Goal: Entertainment & Leisure: Consume media (video, audio)

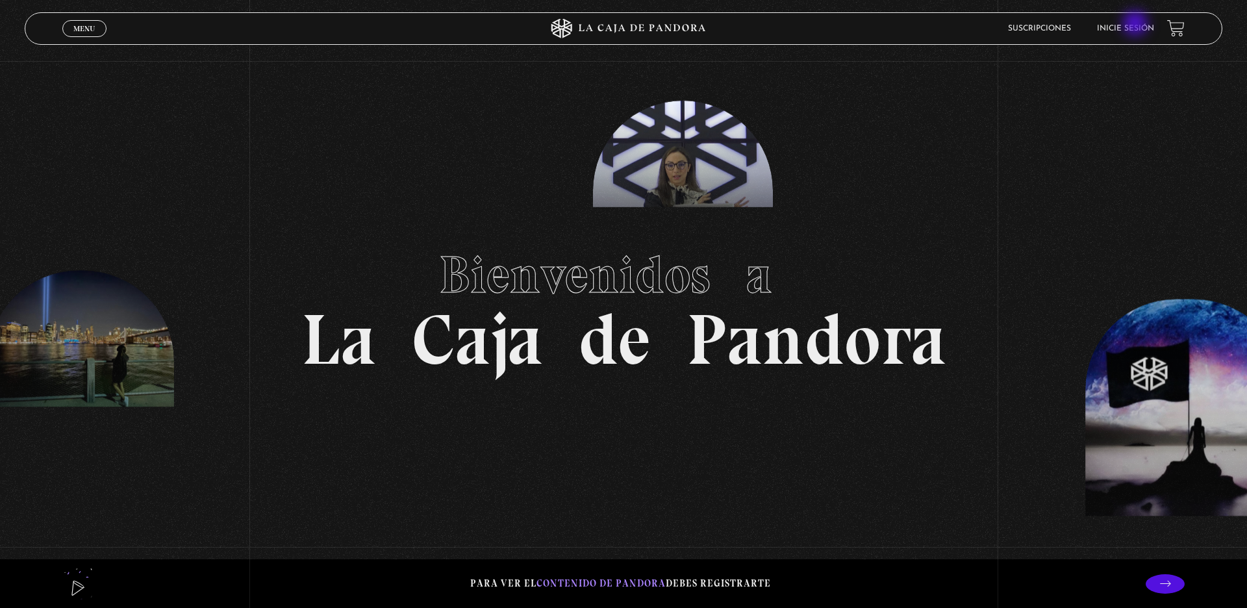
click at [1137, 25] on link "Inicie sesión" at bounding box center [1125, 29] width 57 height 8
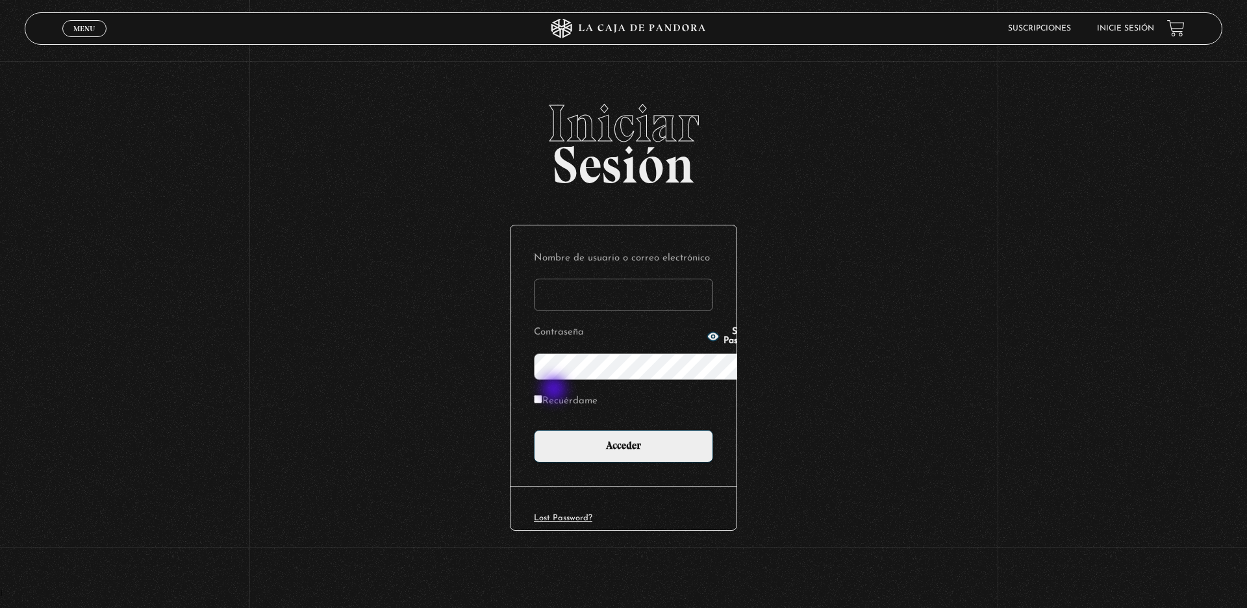
click at [555, 392] on p "Recuérdame" at bounding box center [623, 405] width 179 height 27
click at [534, 395] on input "Recuérdame" at bounding box center [538, 399] width 8 height 8
checkbox input "true"
click at [534, 279] on input "Nombre de usuario o correo electrónico" at bounding box center [623, 295] width 179 height 32
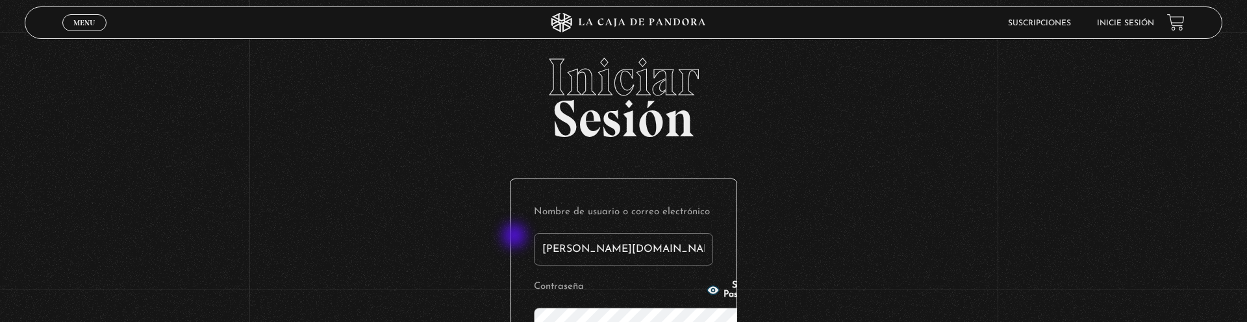
type input "byron.cu@gmail.com"
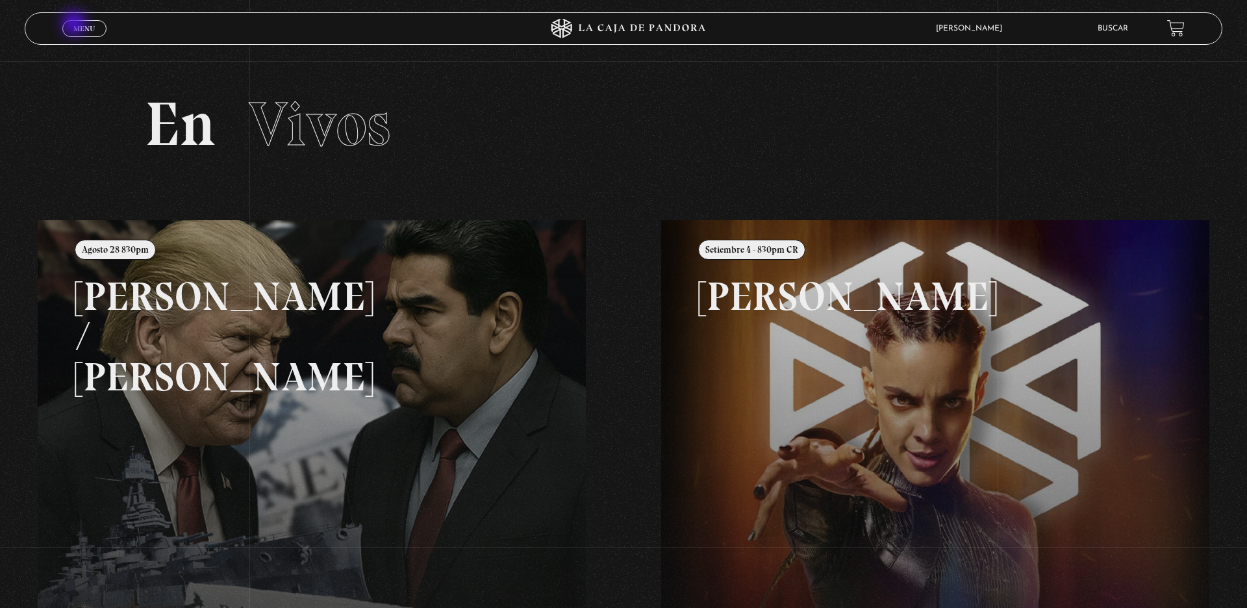
click at [75, 25] on span "Menu" at bounding box center [83, 29] width 21 height 8
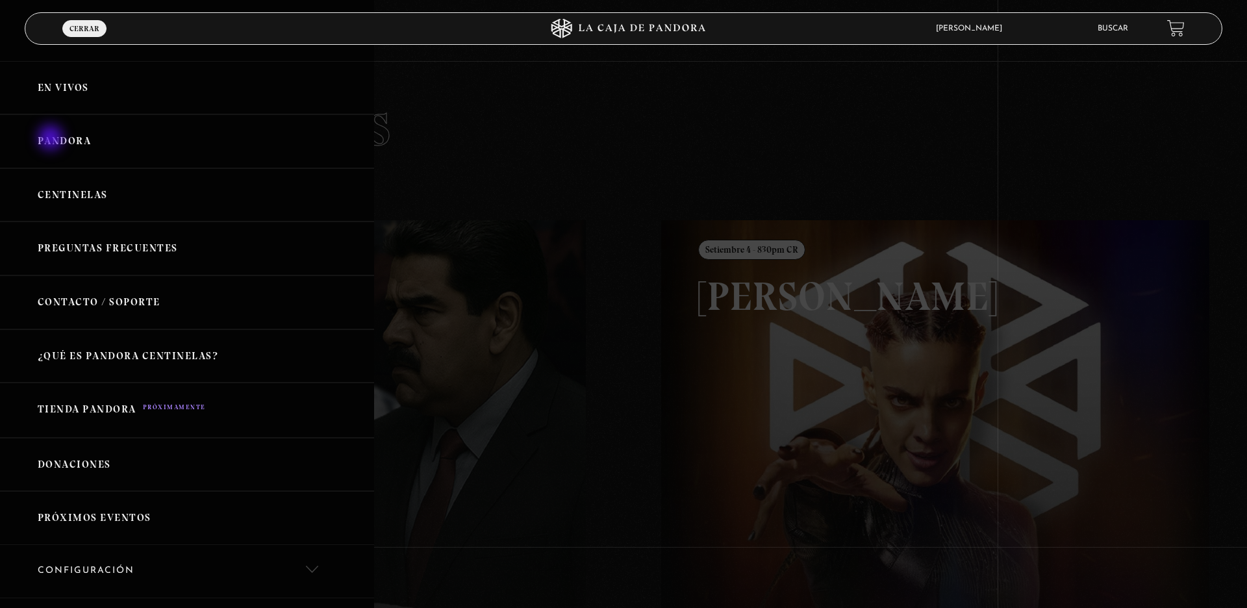
click at [52, 139] on link "Pandora" at bounding box center [187, 141] width 374 height 54
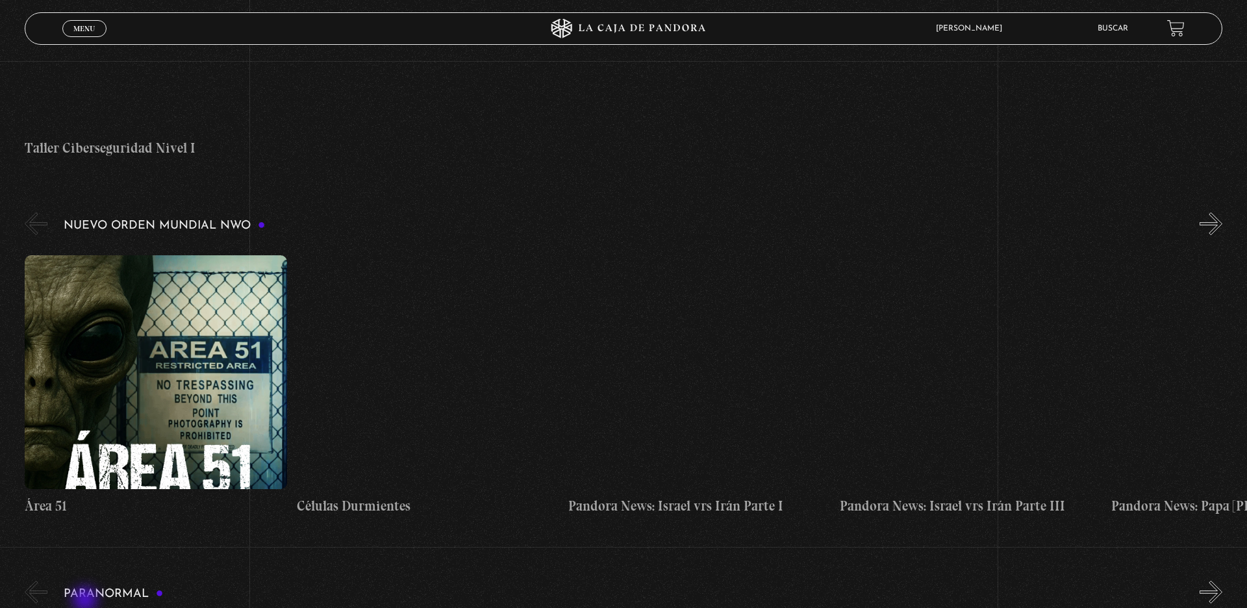
scroll to position [786, 0]
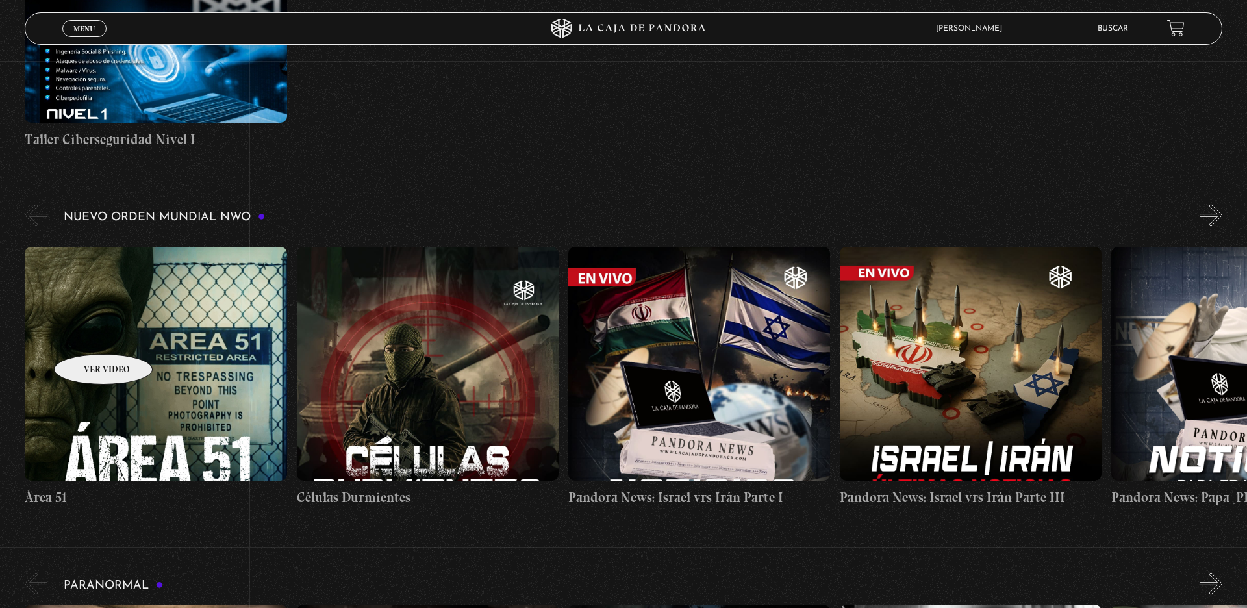
click at [86, 334] on figure at bounding box center [156, 364] width 262 height 234
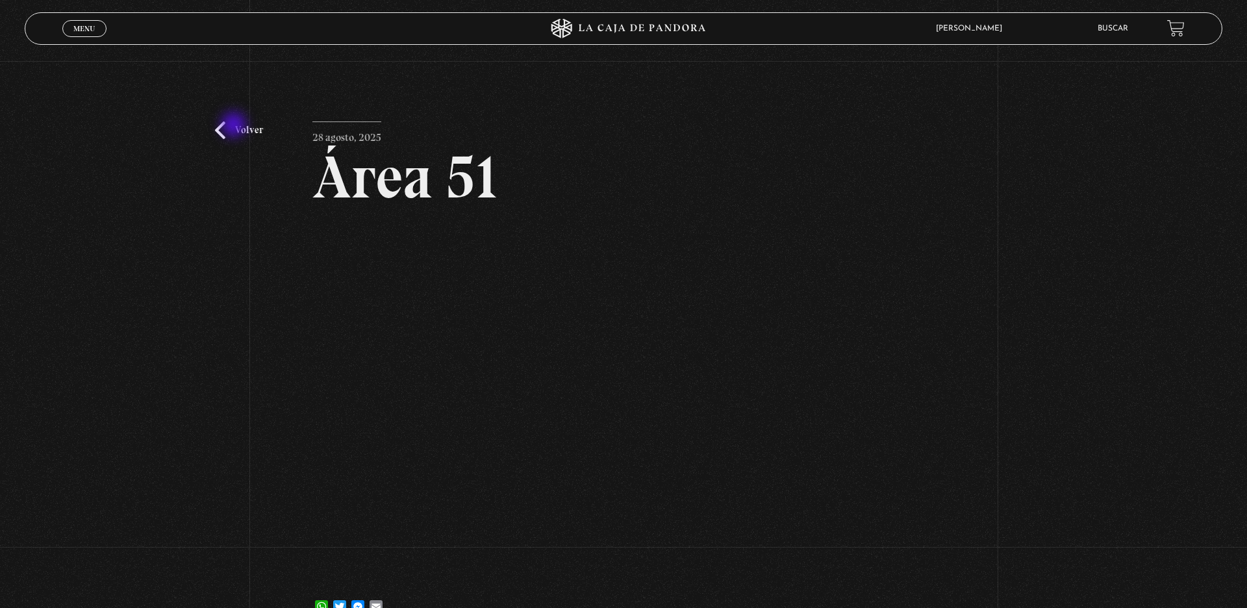
click at [235, 126] on link "Volver" at bounding box center [239, 130] width 48 height 18
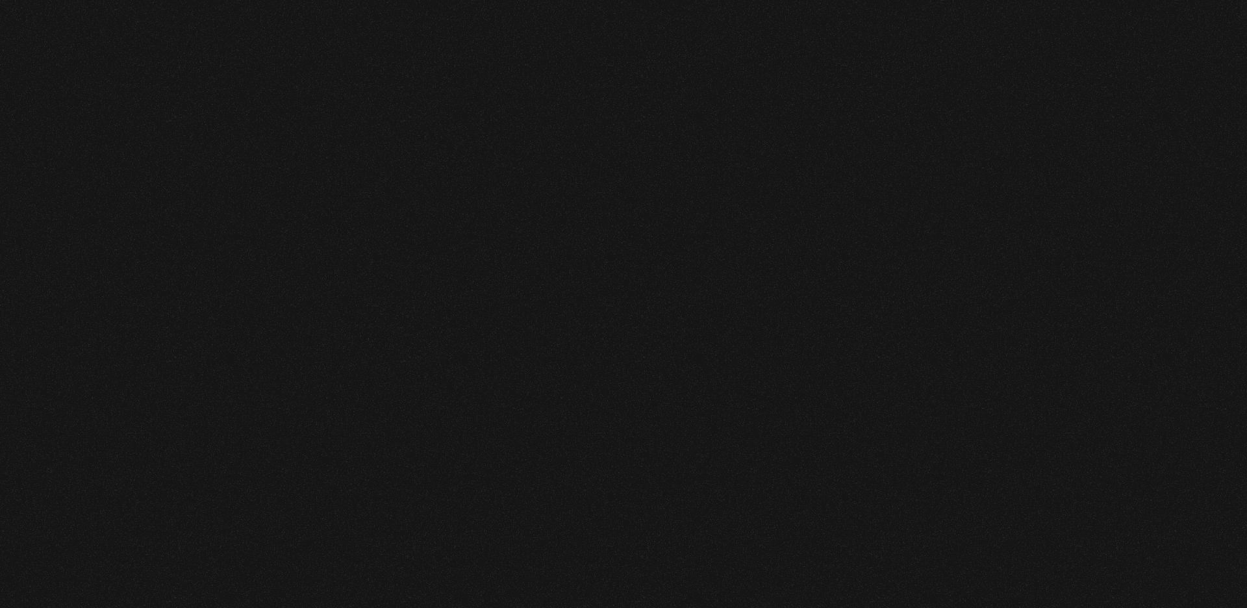
scroll to position [786, 0]
